Goal: Information Seeking & Learning: Check status

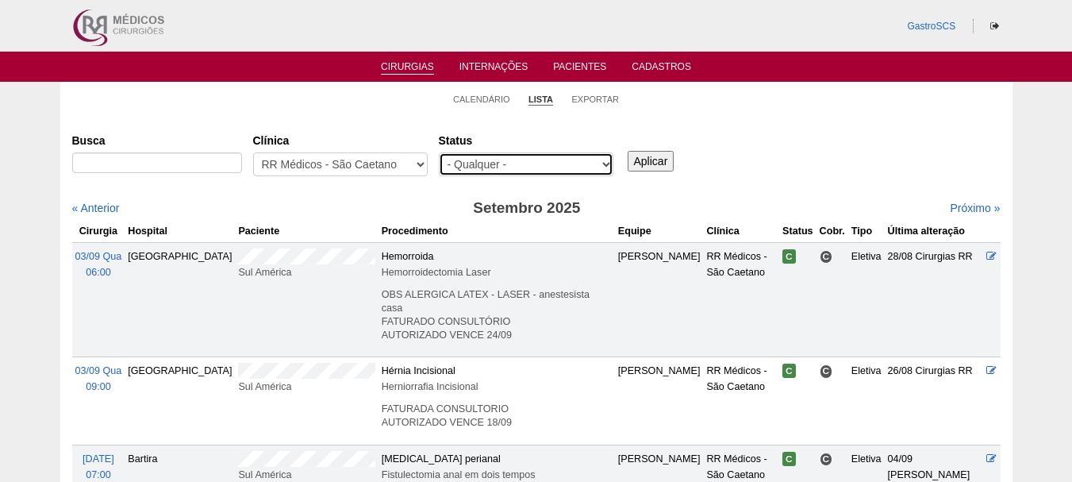
click at [464, 160] on select "- Qualquer - Reservada Confirmada Suspensa Cancelada" at bounding box center [526, 164] width 175 height 24
select select "conf"
click at [439, 152] on select "- Qualquer - Reservada Confirmada Suspensa Cancelada" at bounding box center [526, 164] width 175 height 24
click at [650, 164] on input "Aplicar" at bounding box center [651, 161] width 47 height 21
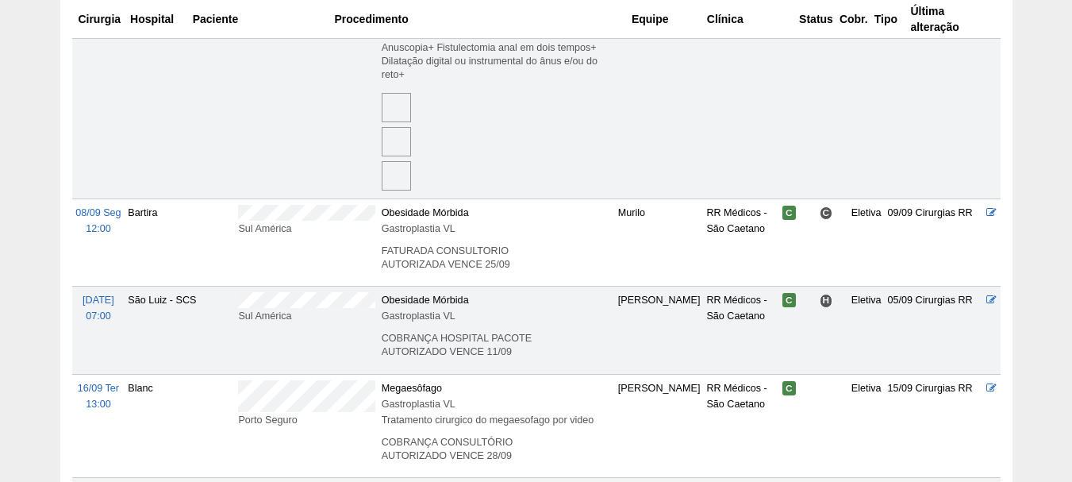
scroll to position [873, 0]
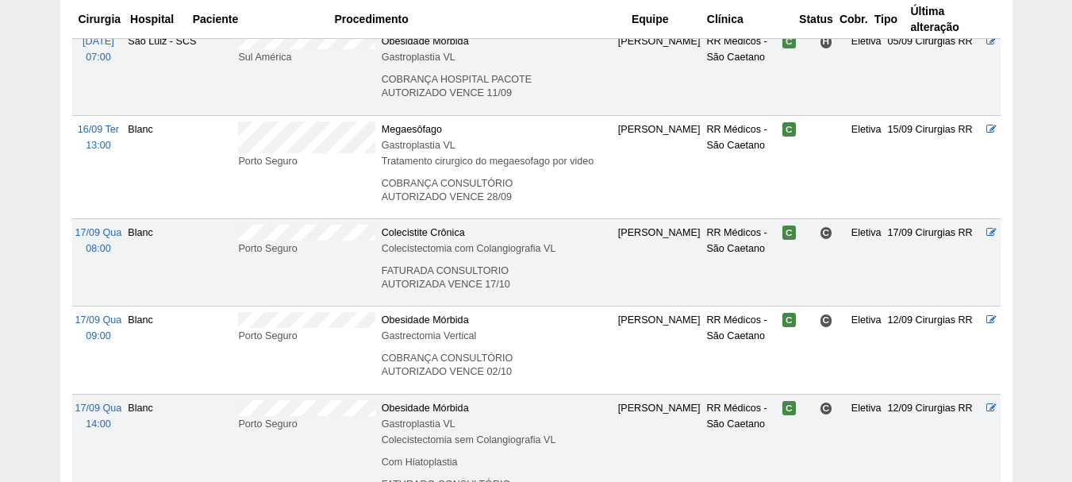
scroll to position [1111, 0]
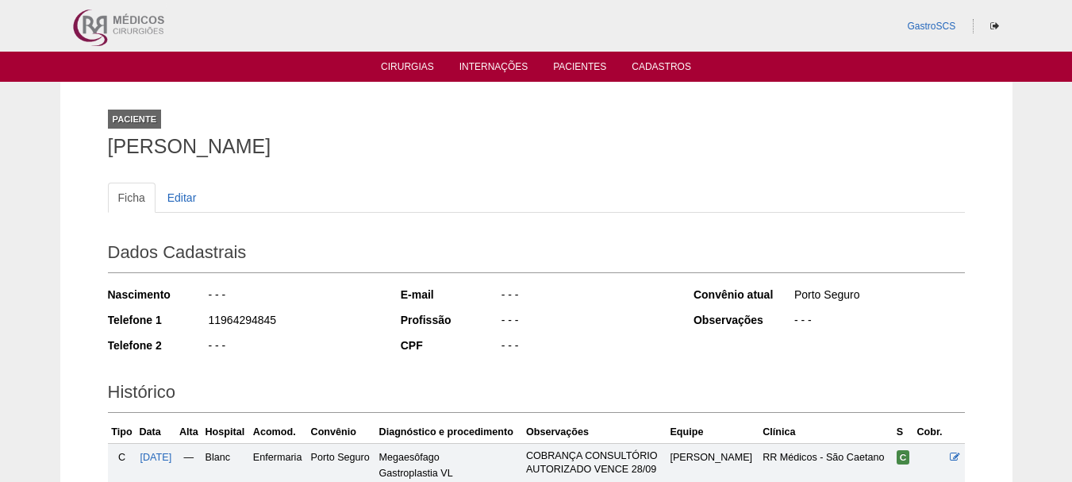
scroll to position [223, 0]
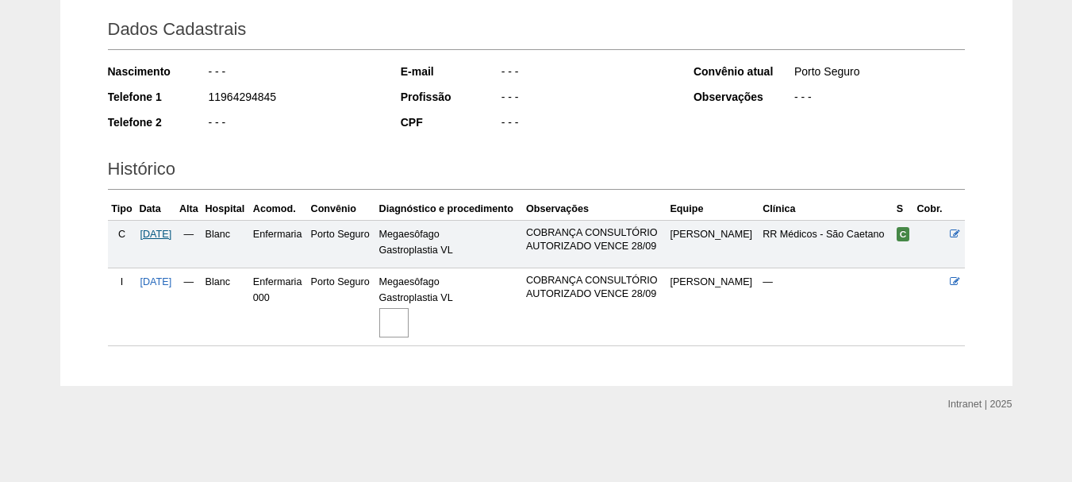
click at [156, 230] on span "[DATE]" at bounding box center [157, 234] width 32 height 11
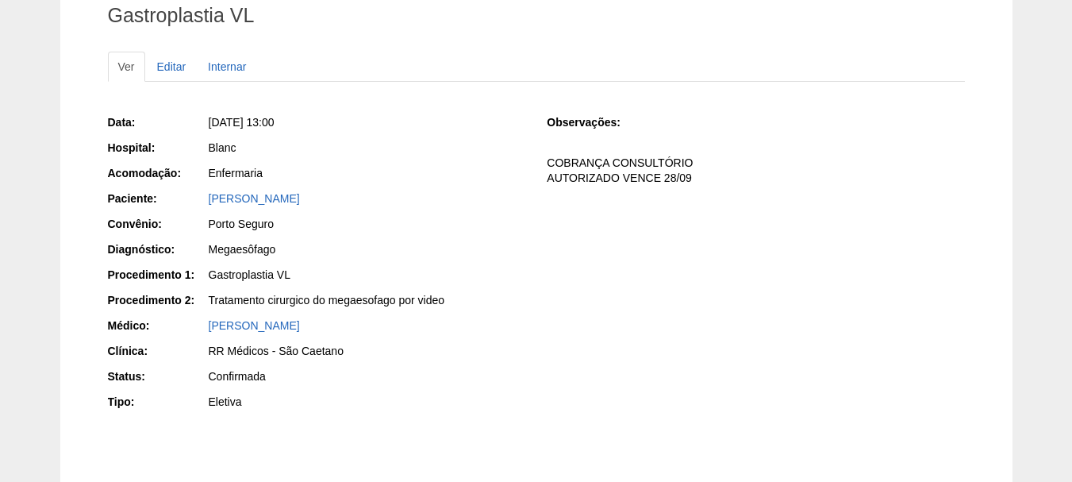
scroll to position [159, 0]
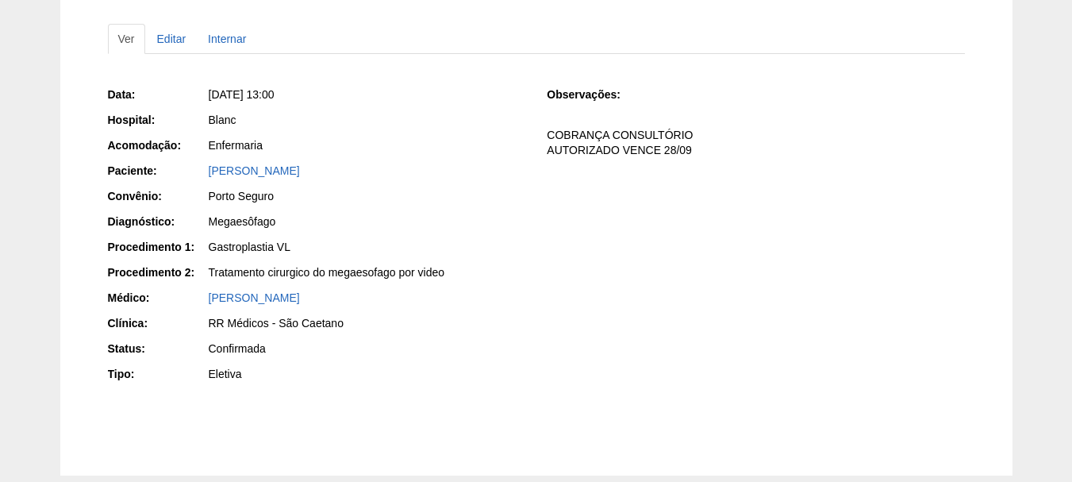
click at [28, 303] on div "Cirurgia Gastroplastia VL Ver Editar Internar Data: [DATE] 13:00 Hospital: Blan…" at bounding box center [536, 199] width 1072 height 552
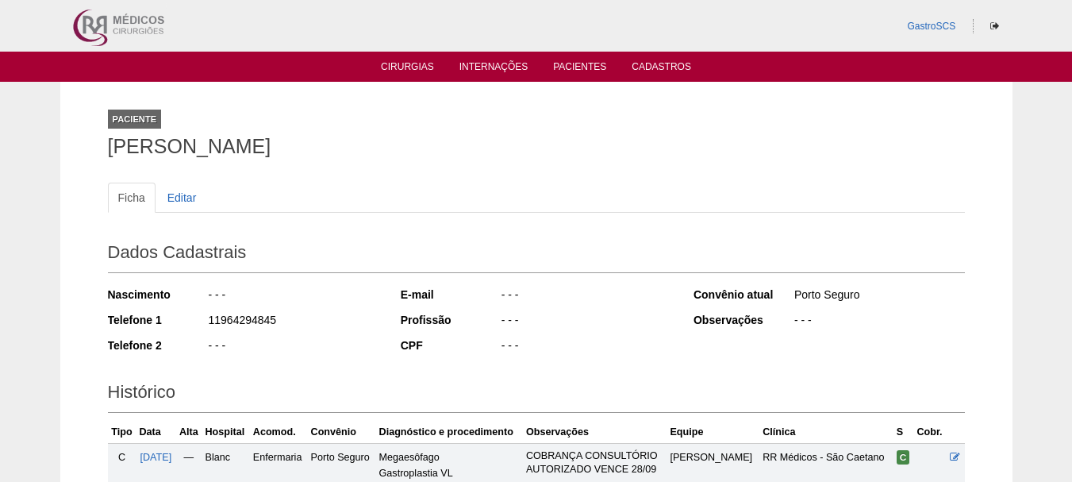
scroll to position [223, 0]
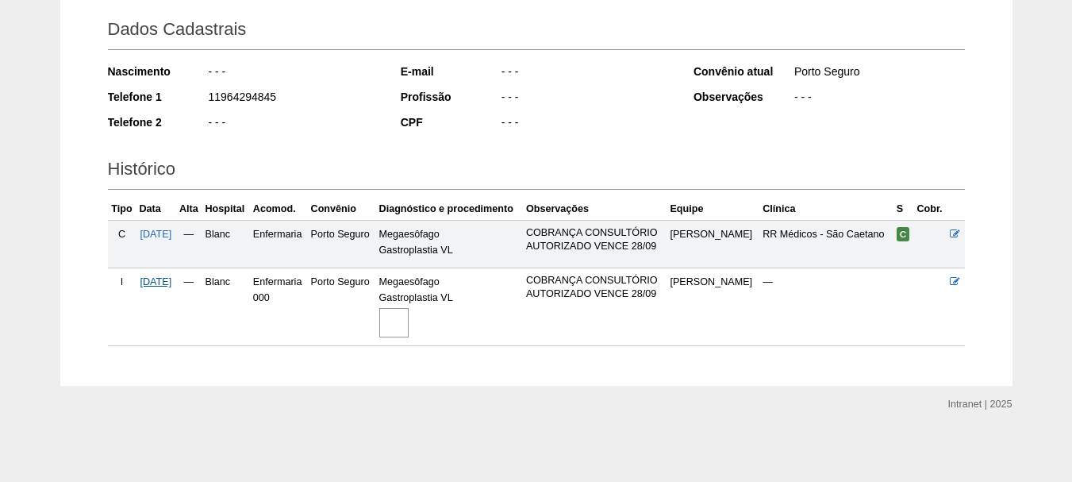
click at [152, 277] on span "16/09/2025" at bounding box center [157, 281] width 32 height 11
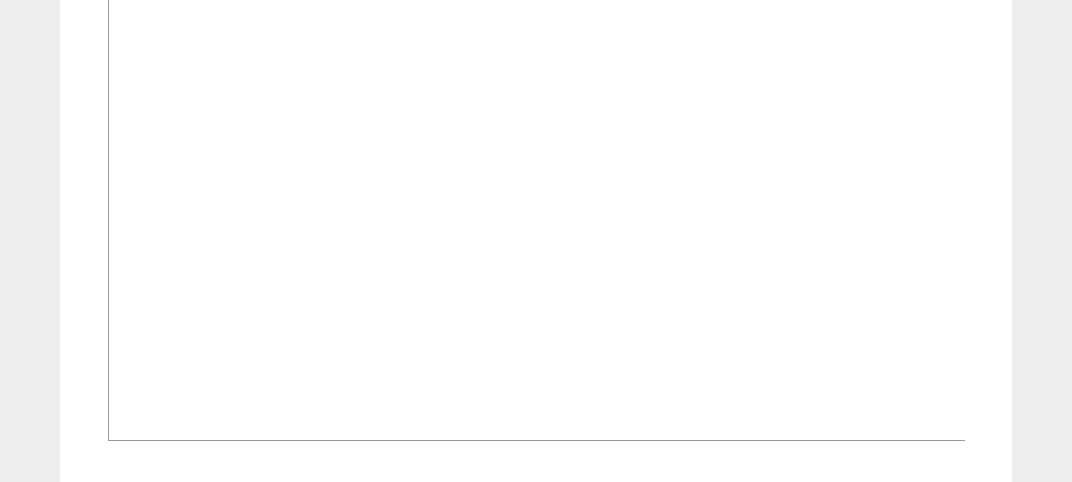
scroll to position [668, 0]
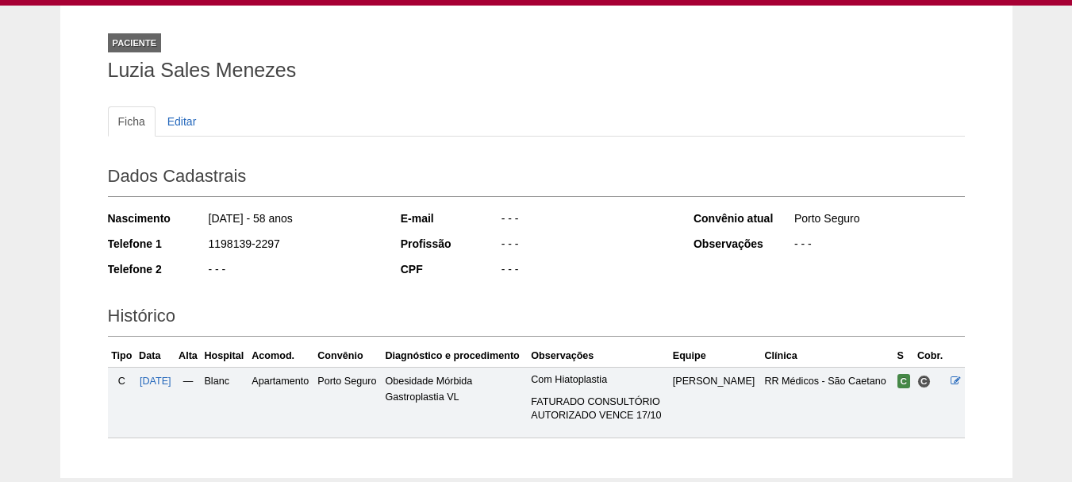
scroll to position [167, 0]
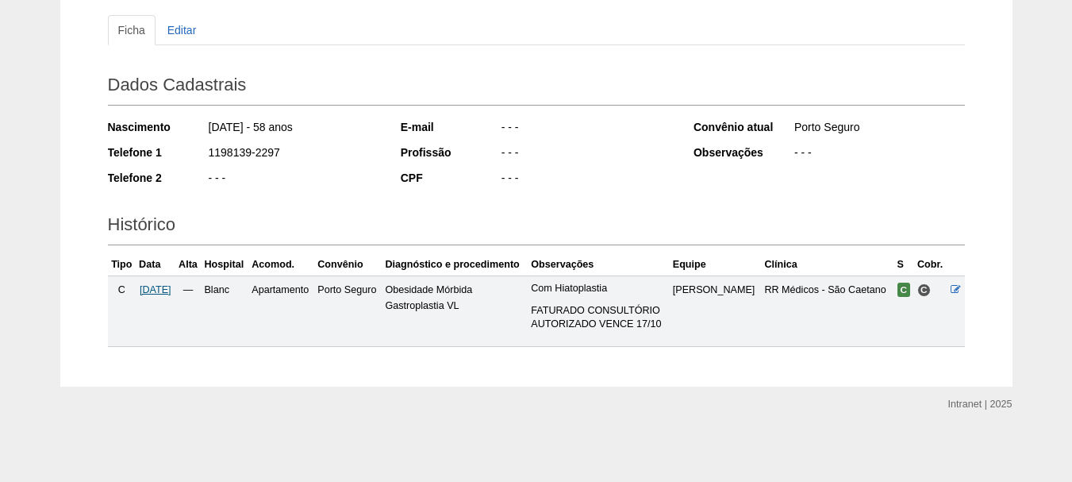
click at [156, 287] on span "[DATE]" at bounding box center [156, 289] width 32 height 11
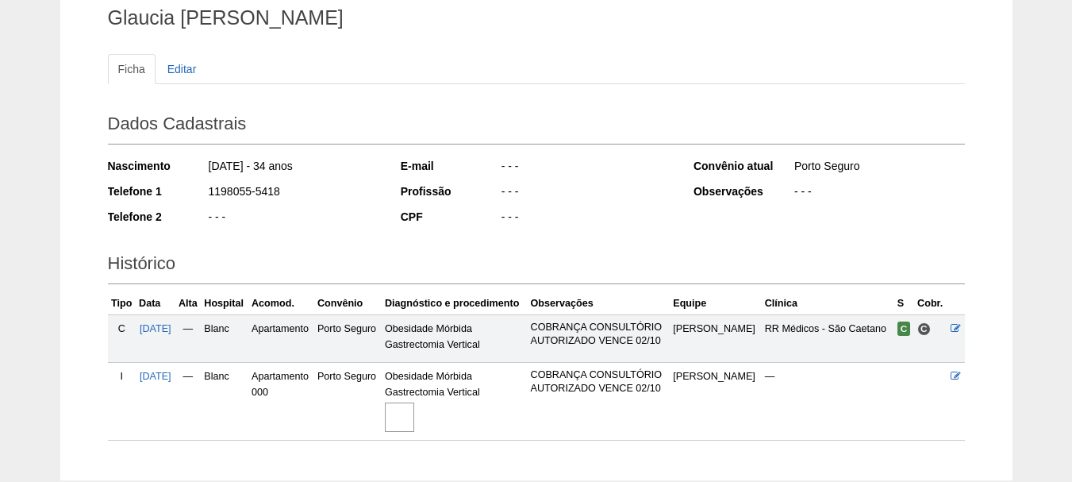
scroll to position [223, 0]
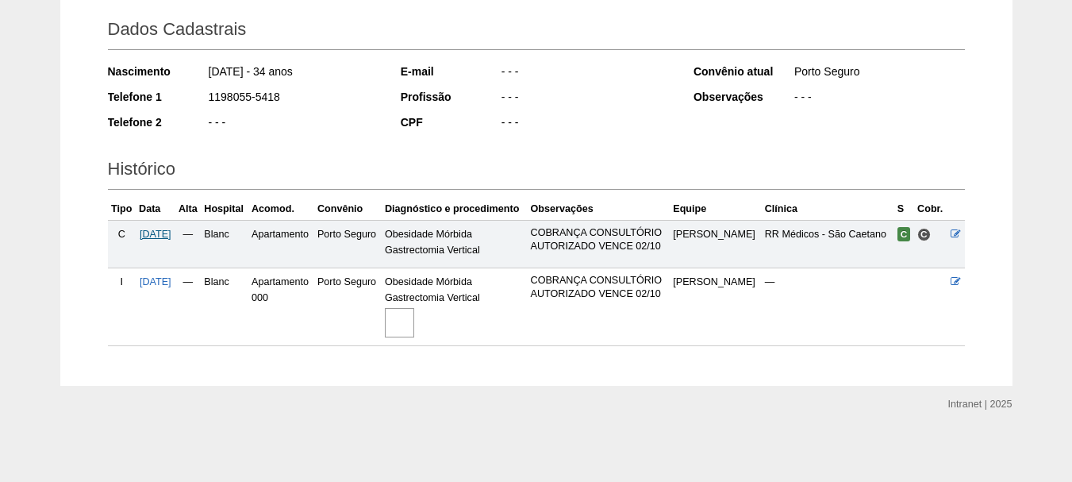
click at [171, 237] on span "[DATE]" at bounding box center [156, 234] width 32 height 11
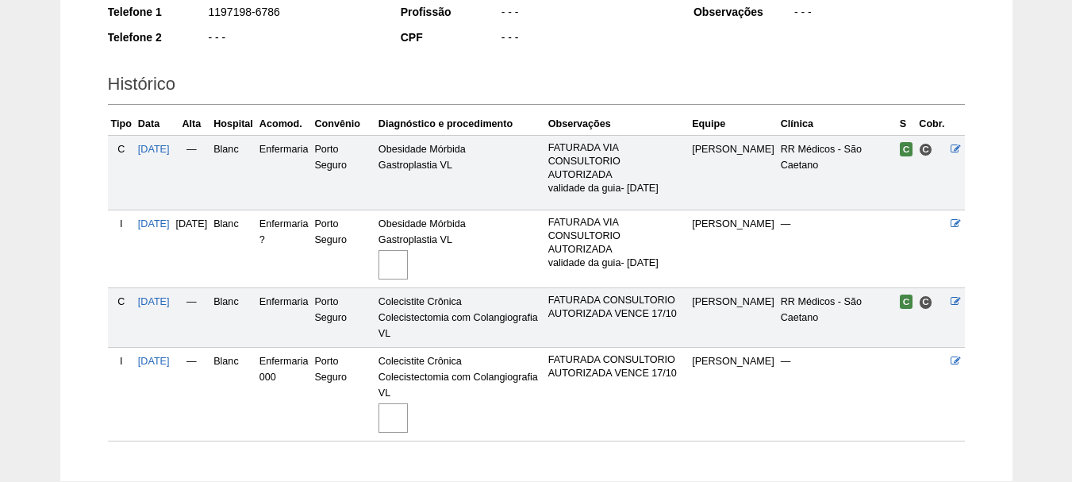
scroll to position [397, 0]
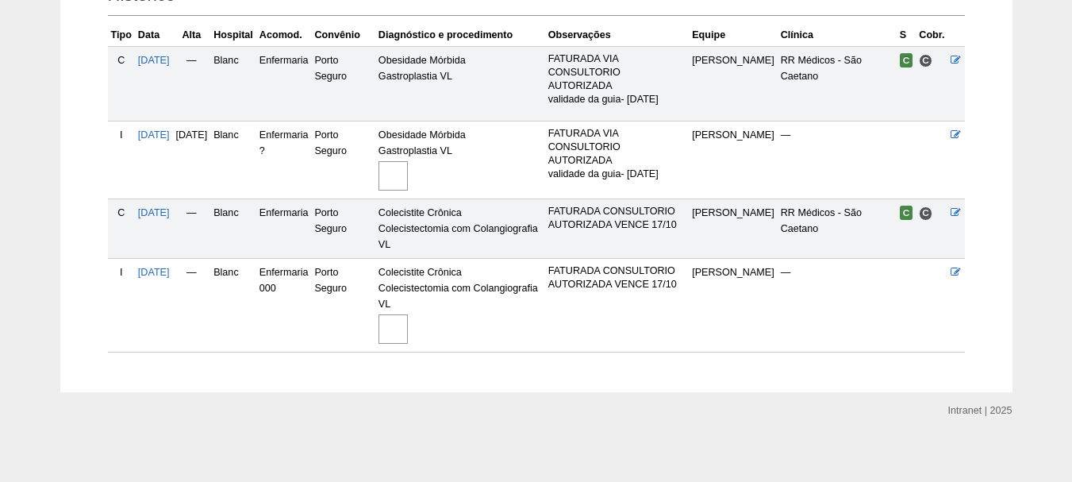
click at [408, 331] on img at bounding box center [393, 328] width 29 height 29
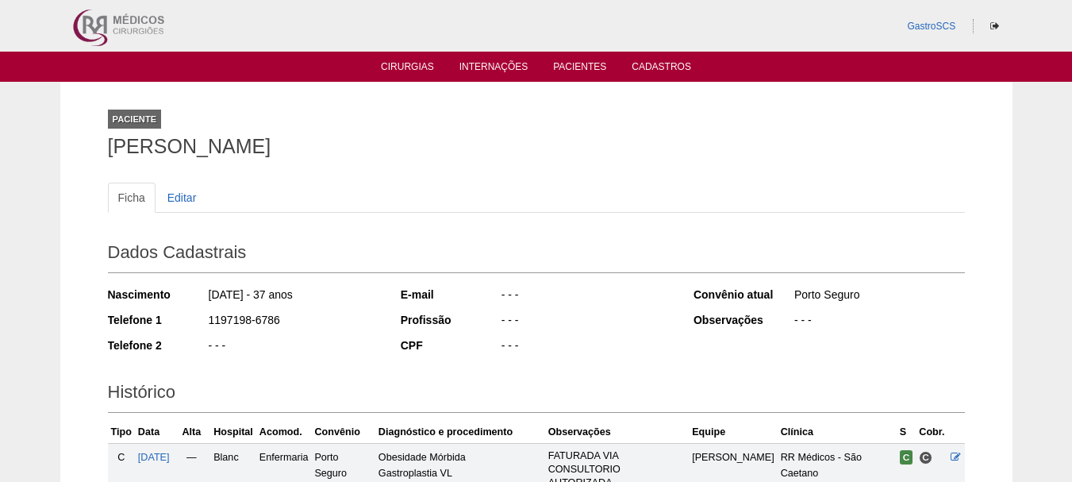
scroll to position [391, 0]
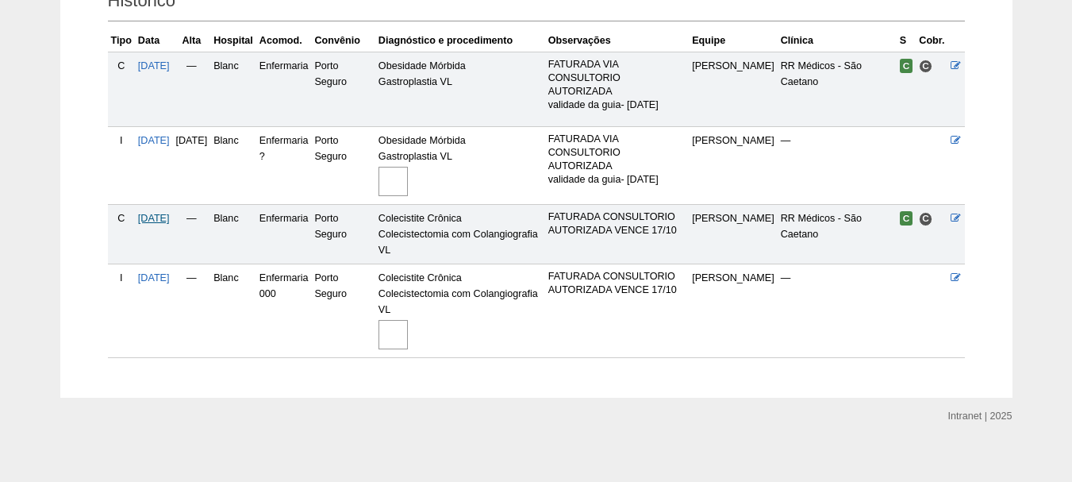
click at [170, 219] on span "17/09/2025" at bounding box center [154, 218] width 32 height 11
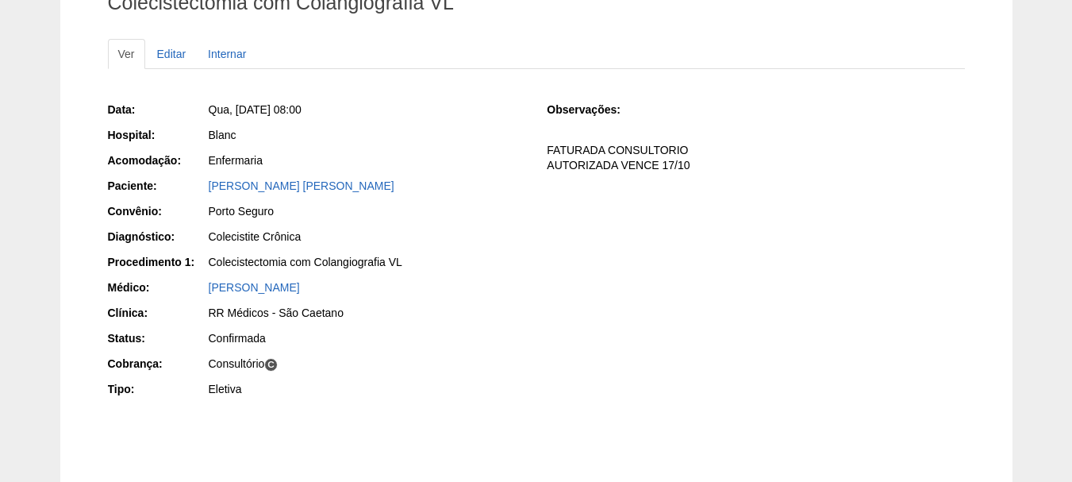
scroll to position [169, 0]
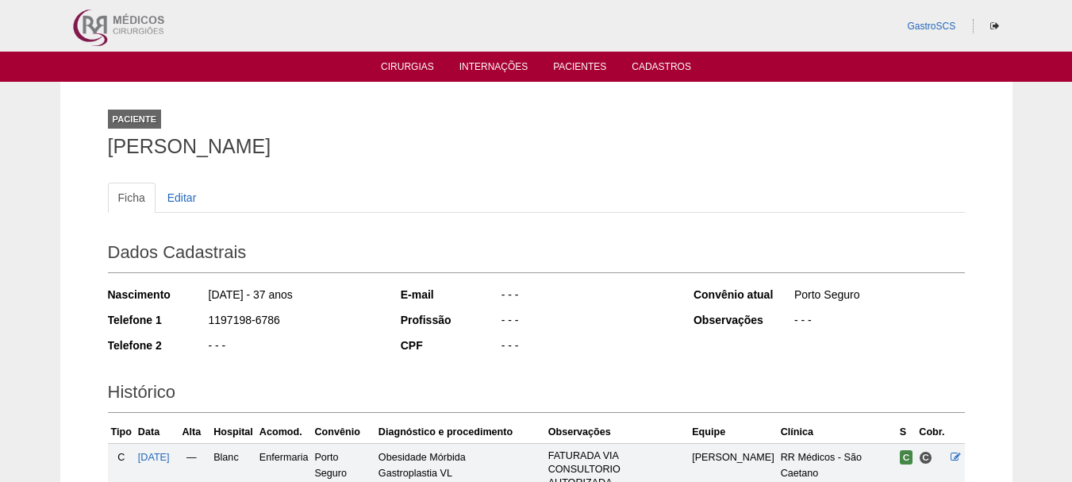
scroll to position [386, 0]
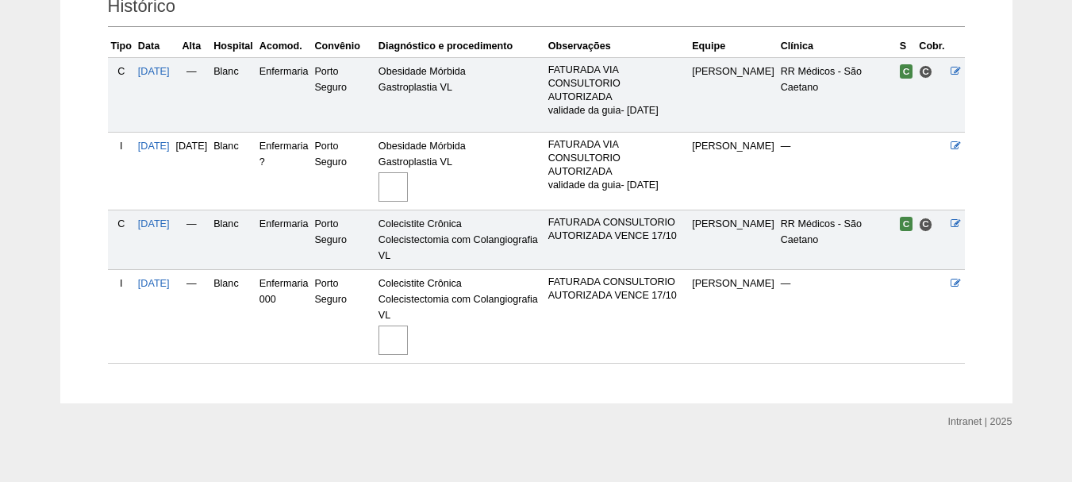
click at [0, 377] on div "Paciente Paloma Batista Palma Ficha Editar Dados Cadastrais Nascimento 02/05/19…" at bounding box center [536, 49] width 1072 height 707
click at [408, 340] on img at bounding box center [393, 339] width 29 height 29
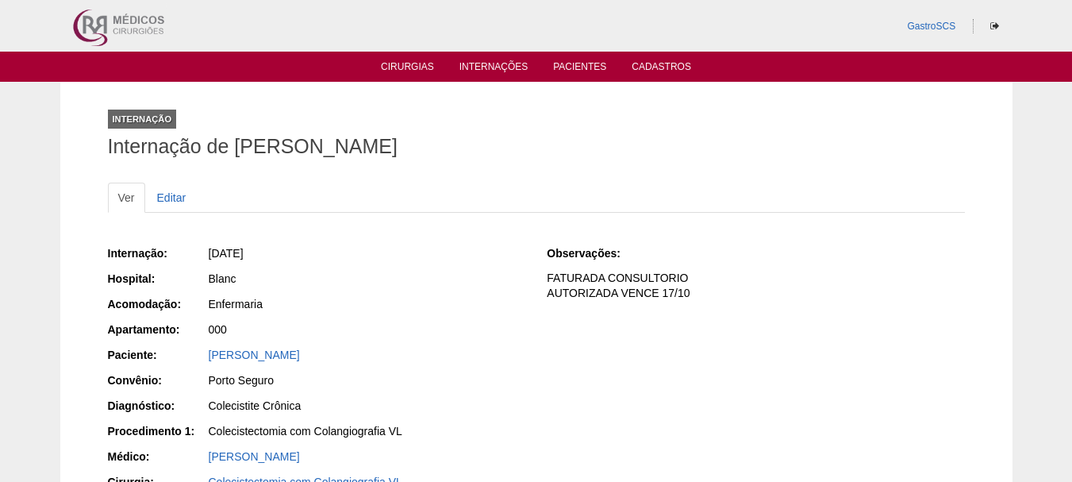
scroll to position [397, 0]
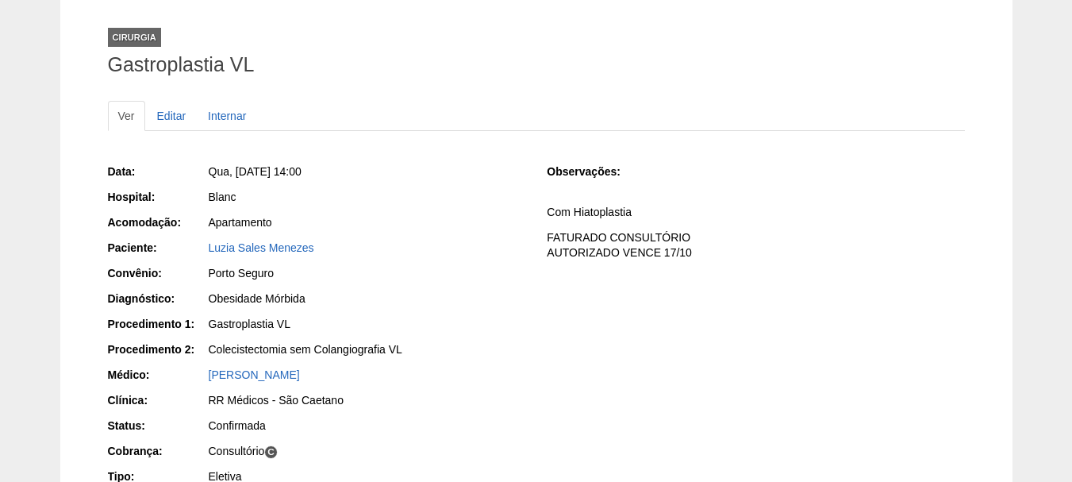
scroll to position [159, 0]
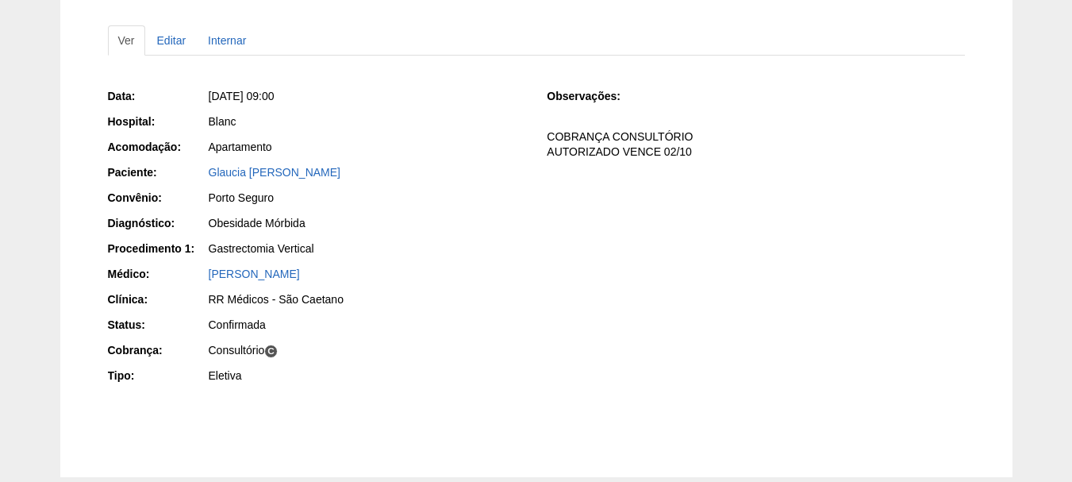
scroll to position [159, 0]
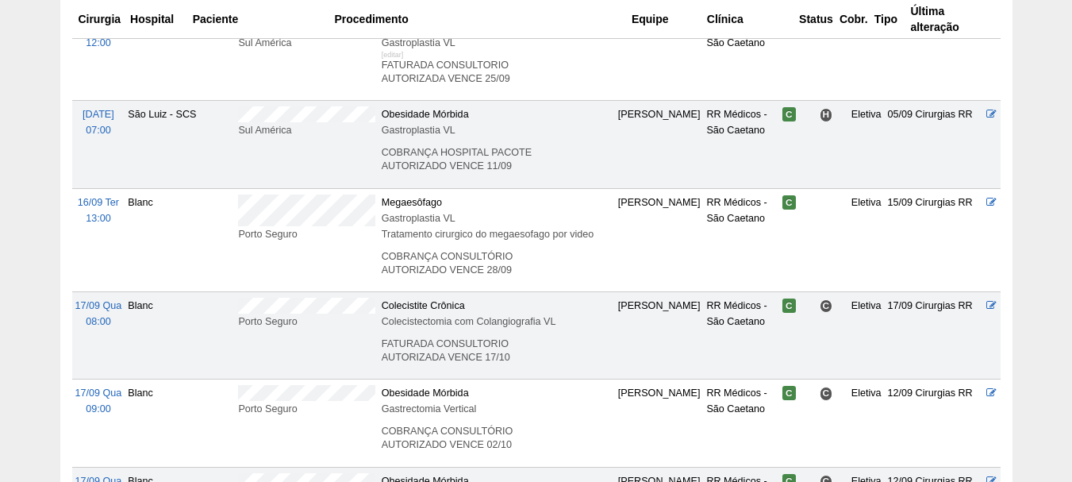
scroll to position [1032, 0]
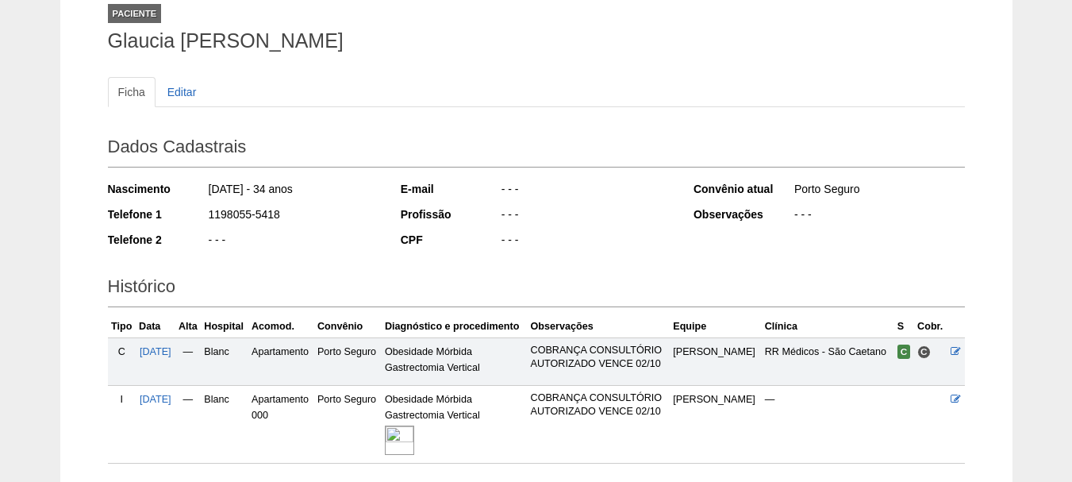
scroll to position [223, 0]
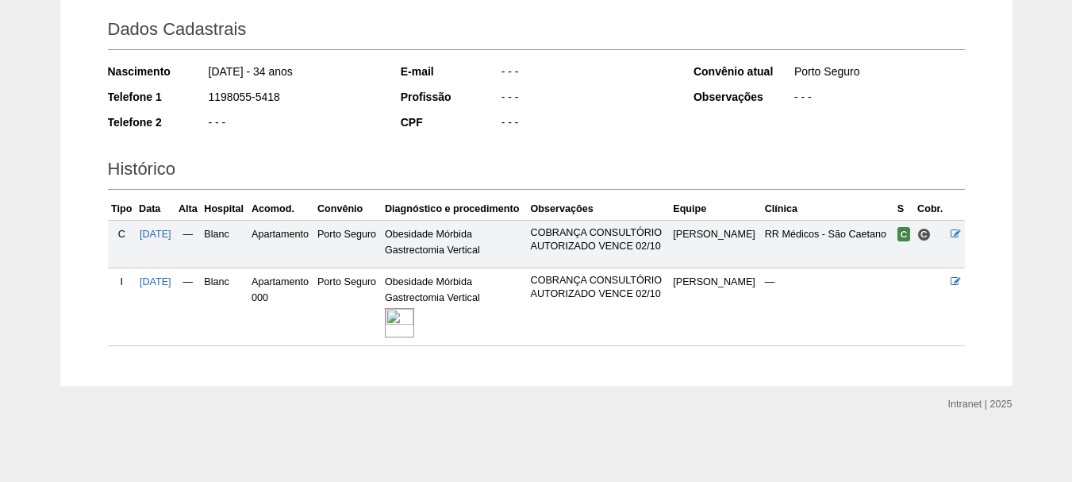
click at [414, 326] on img at bounding box center [399, 322] width 29 height 29
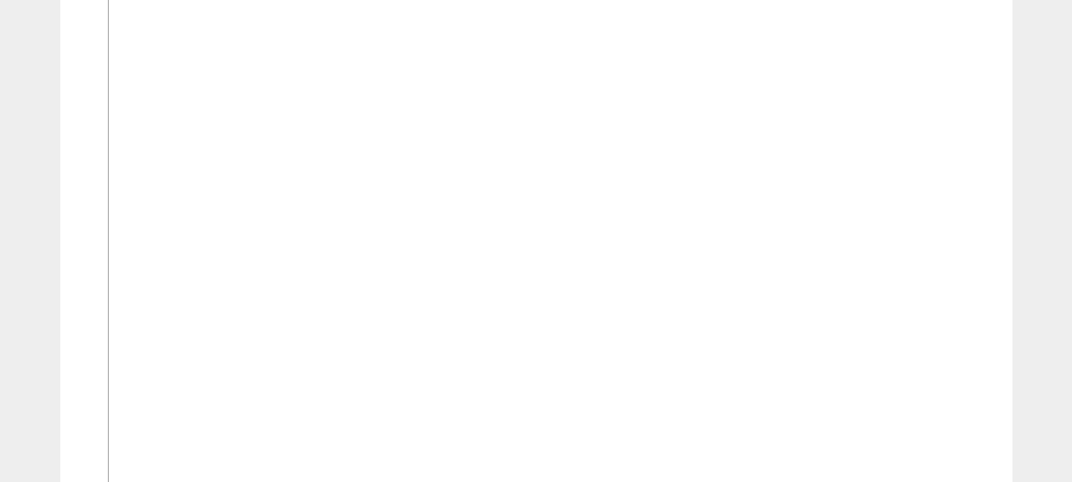
scroll to position [635, 0]
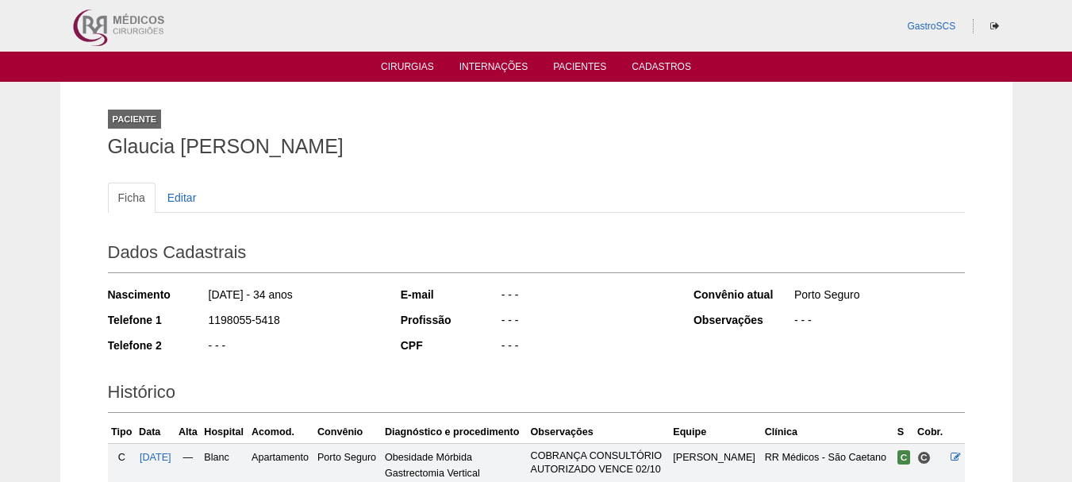
scroll to position [223, 0]
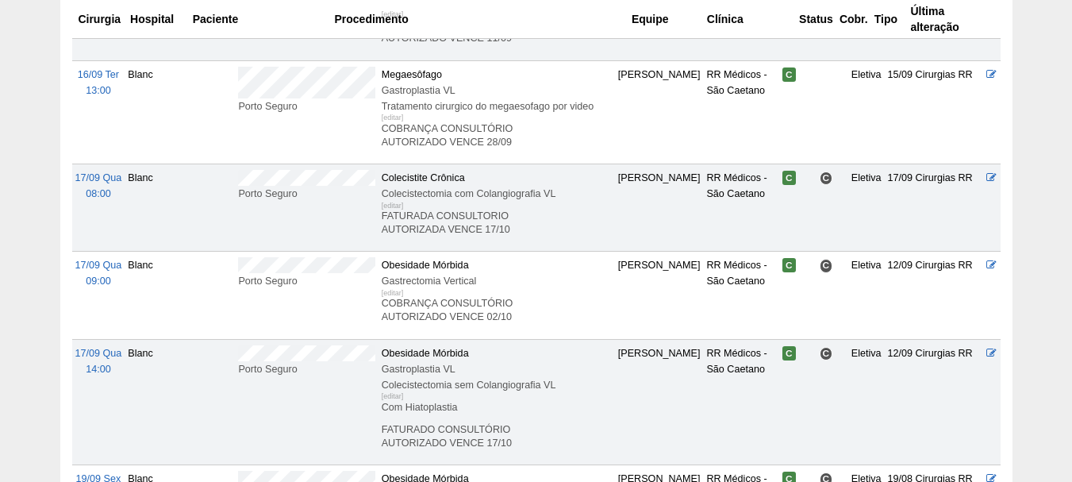
scroll to position [1191, 0]
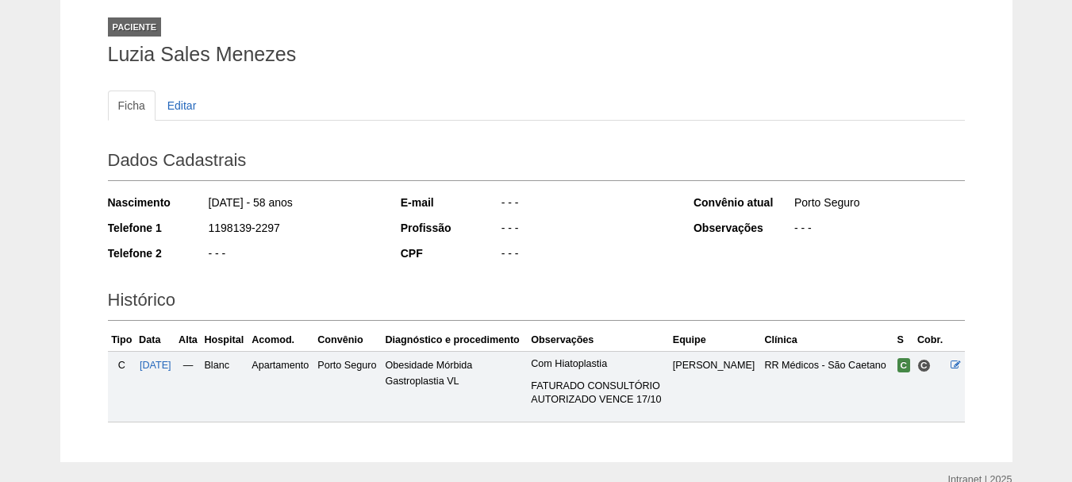
scroll to position [167, 0]
